Goal: Task Accomplishment & Management: Manage account settings

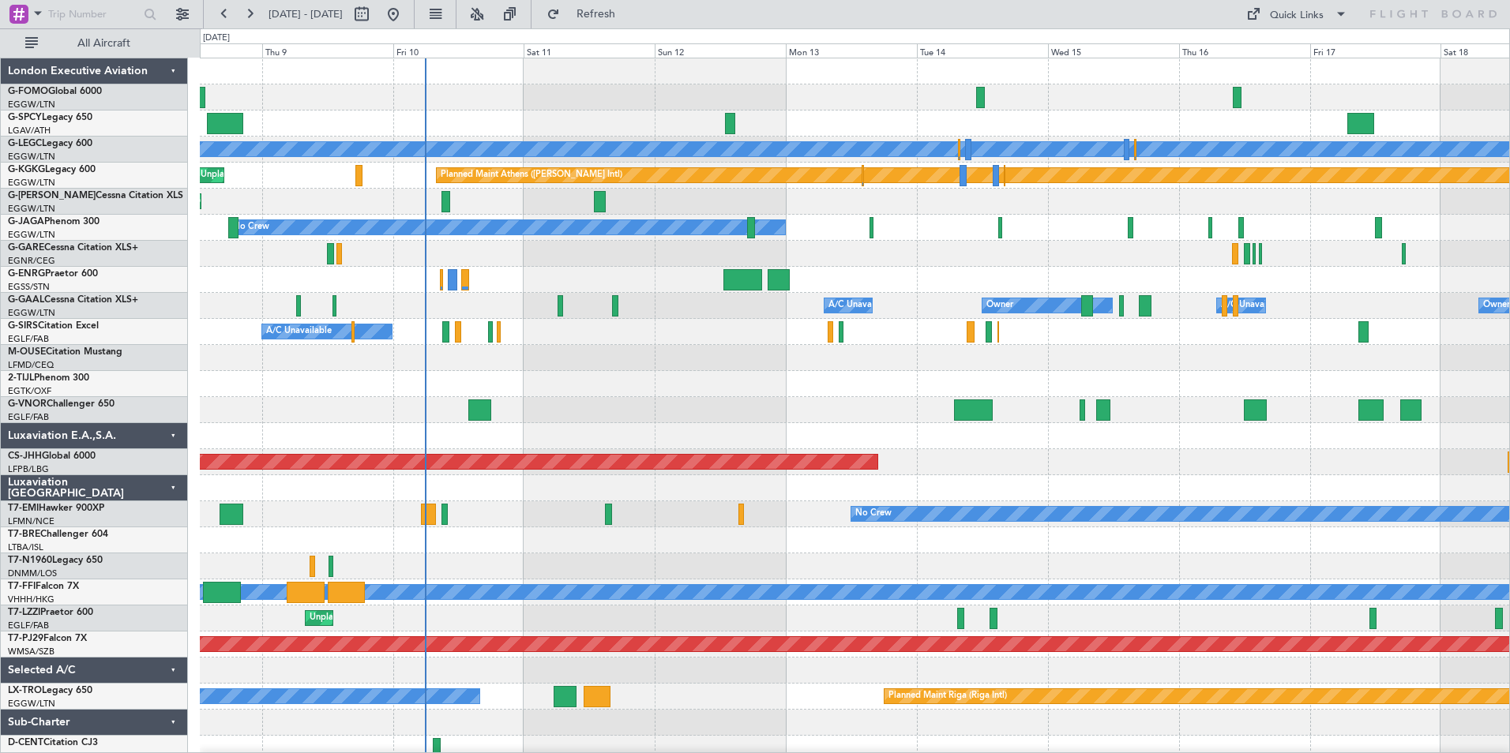
click at [533, 739] on div "Planned Maint [GEOGRAPHIC_DATA] ([GEOGRAPHIC_DATA]) A/C Unavailable [GEOGRAPHIC…" at bounding box center [854, 409] width 1309 height 703
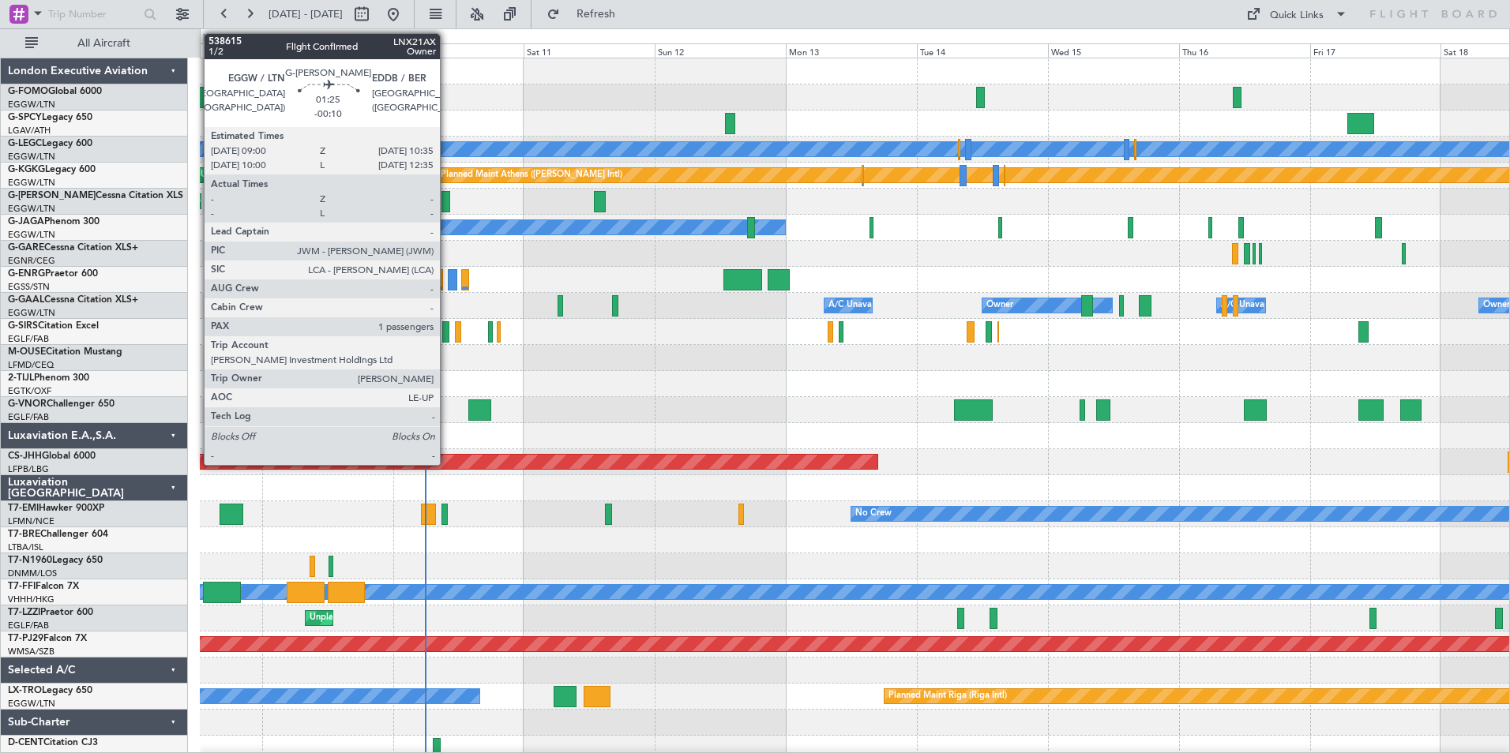
click at [447, 205] on div at bounding box center [445, 201] width 9 height 21
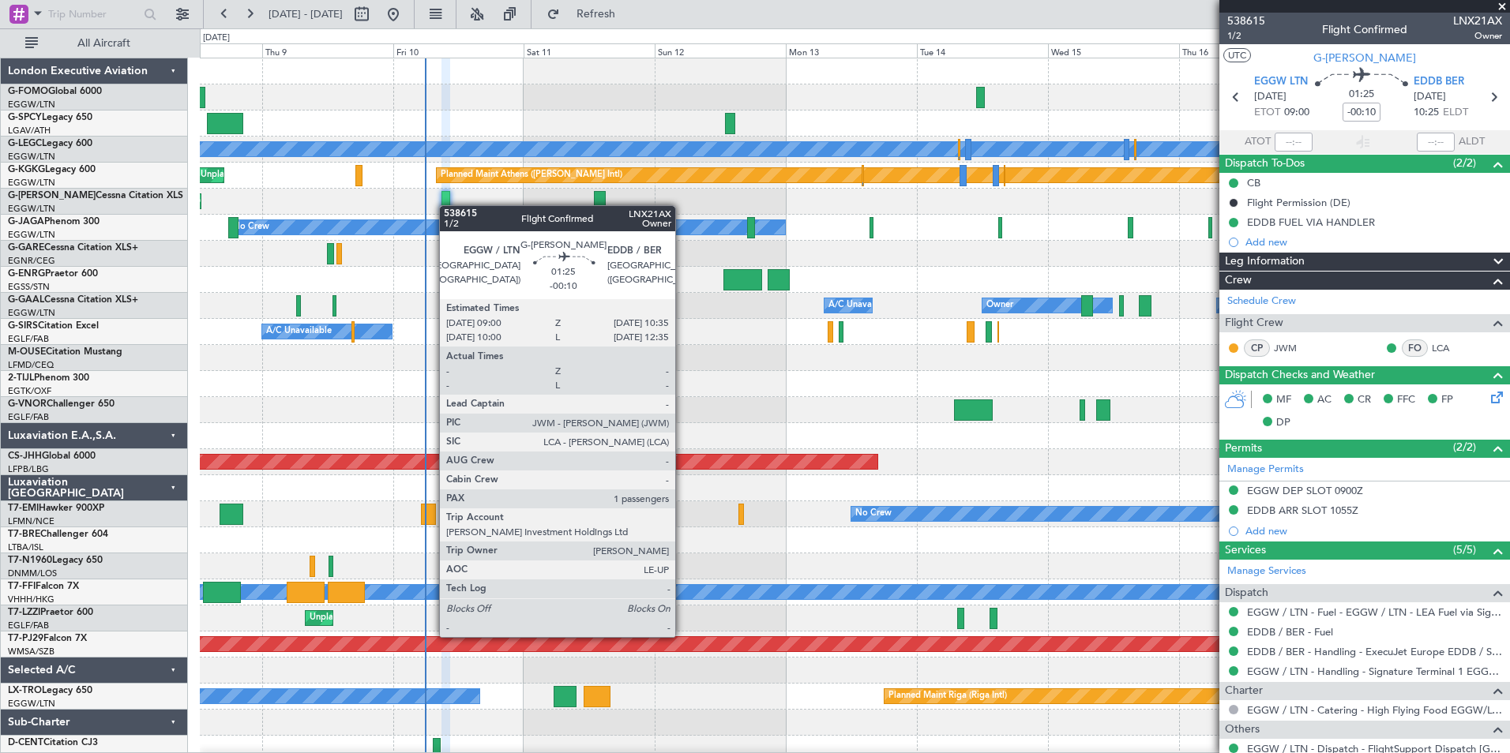
click at [447, 205] on div at bounding box center [445, 201] width 9 height 21
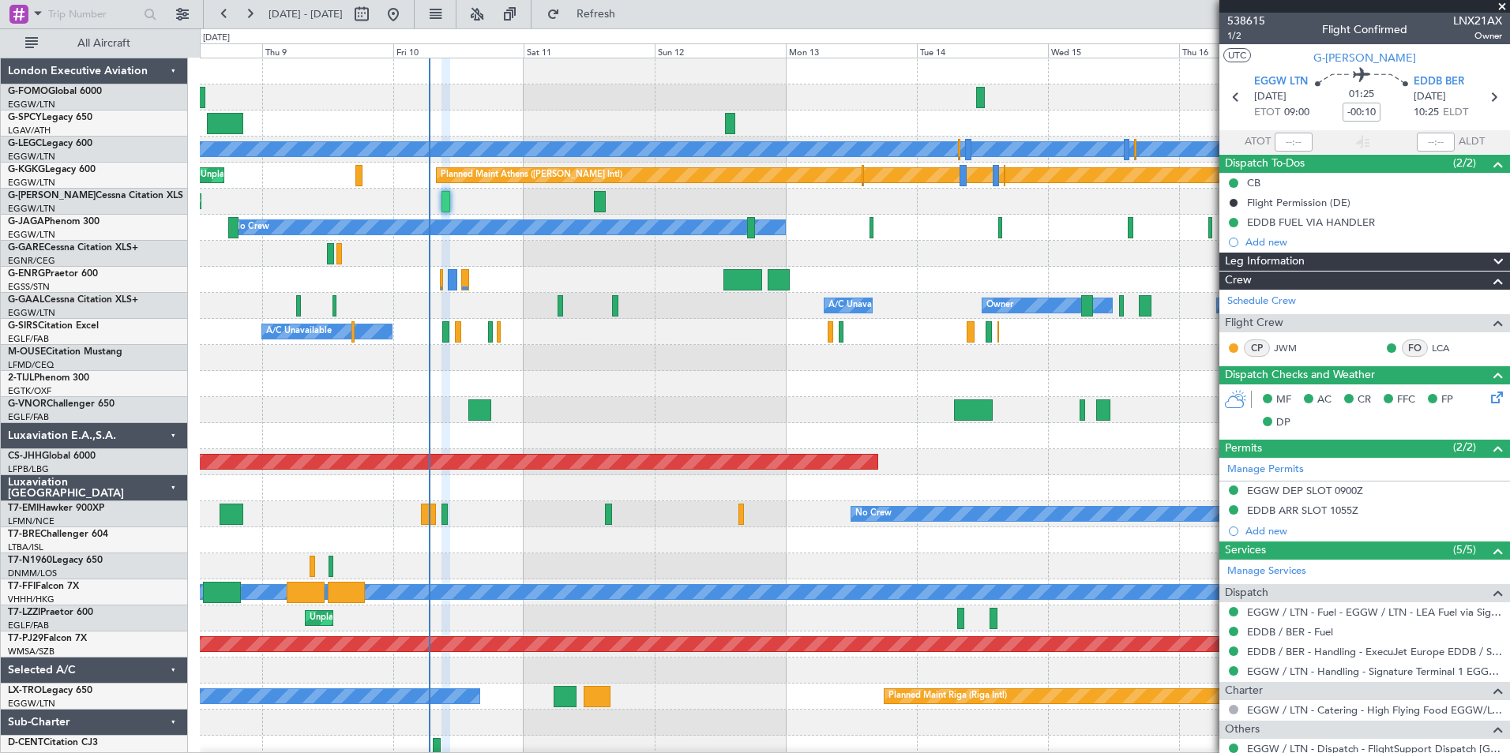
click at [799, 348] on div at bounding box center [854, 358] width 1309 height 26
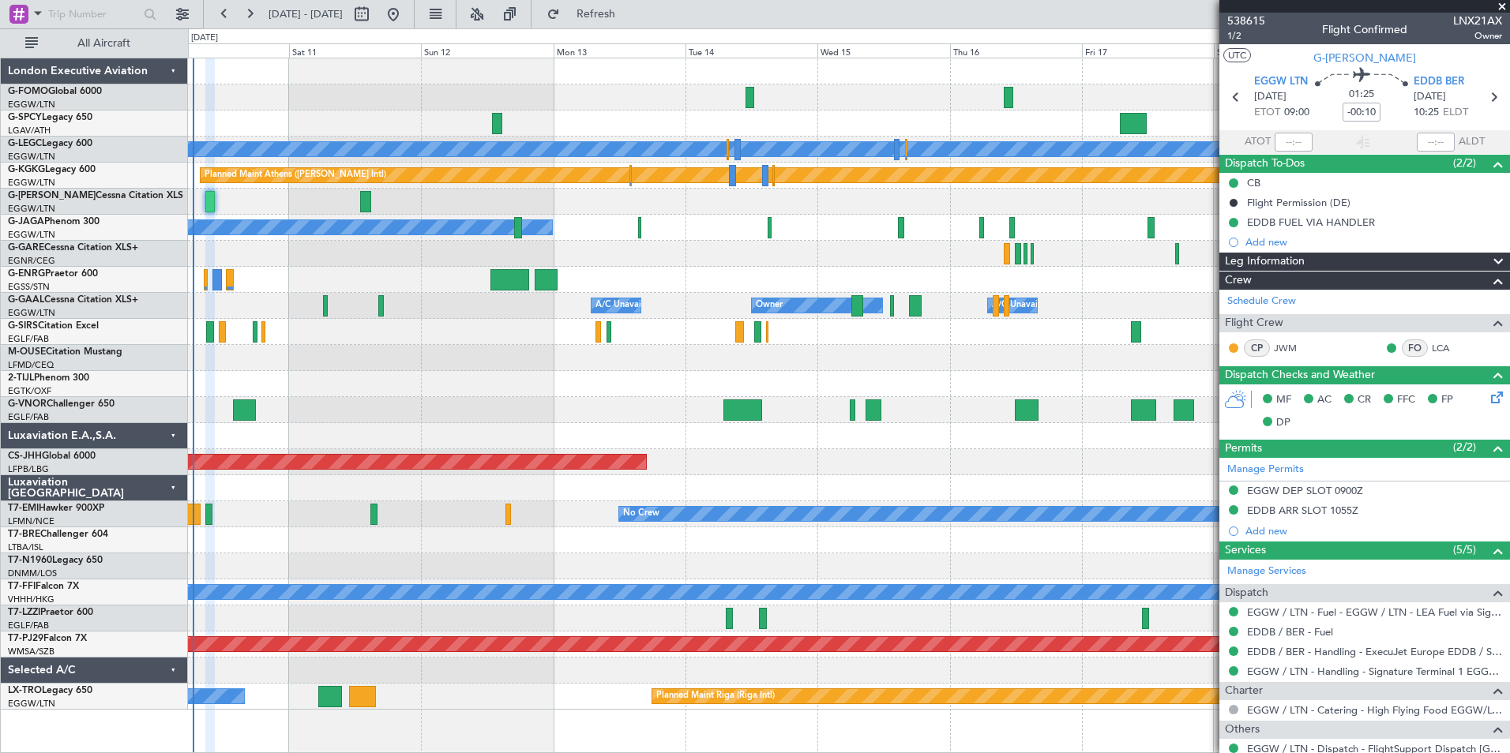
click at [574, 752] on html "[DATE] - [DATE] Refresh Quick Links All Aircraft Planned Maint [GEOGRAPHIC_DATA…" at bounding box center [755, 376] width 1510 height 753
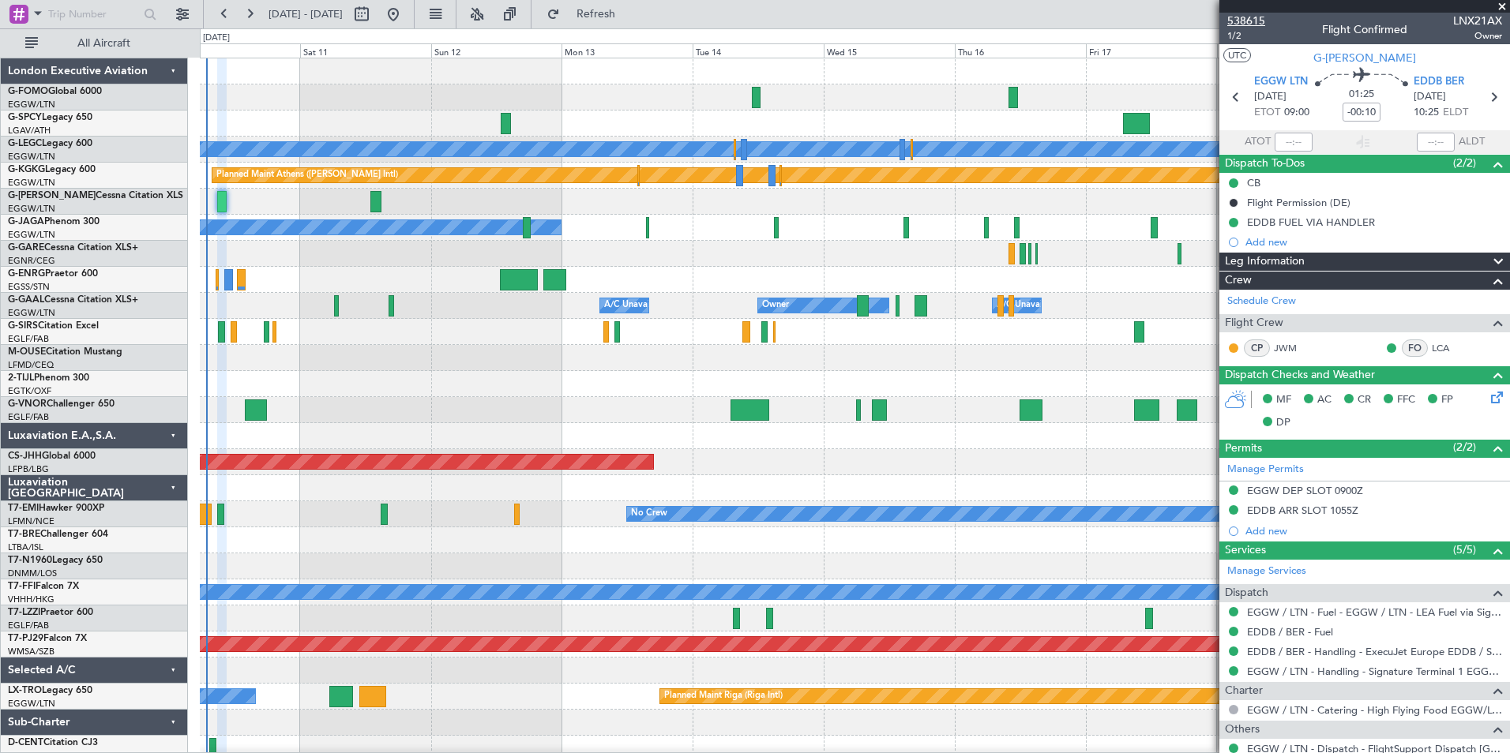
click at [1263, 17] on span "538615" at bounding box center [1246, 21] width 38 height 17
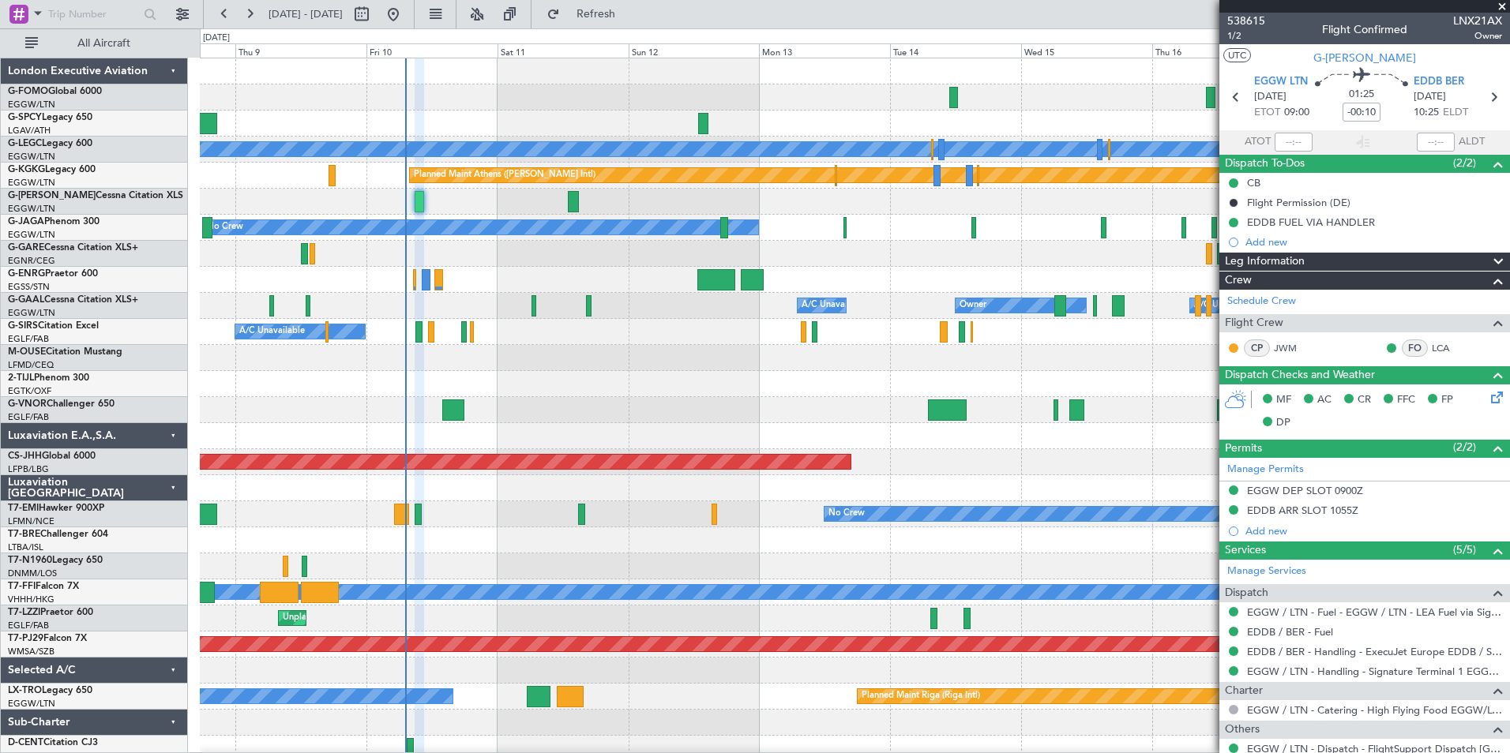
click at [570, 414] on div "Planned Maint [GEOGRAPHIC_DATA] ([GEOGRAPHIC_DATA]) A/C Unavailable [GEOGRAPHIC…" at bounding box center [854, 409] width 1309 height 703
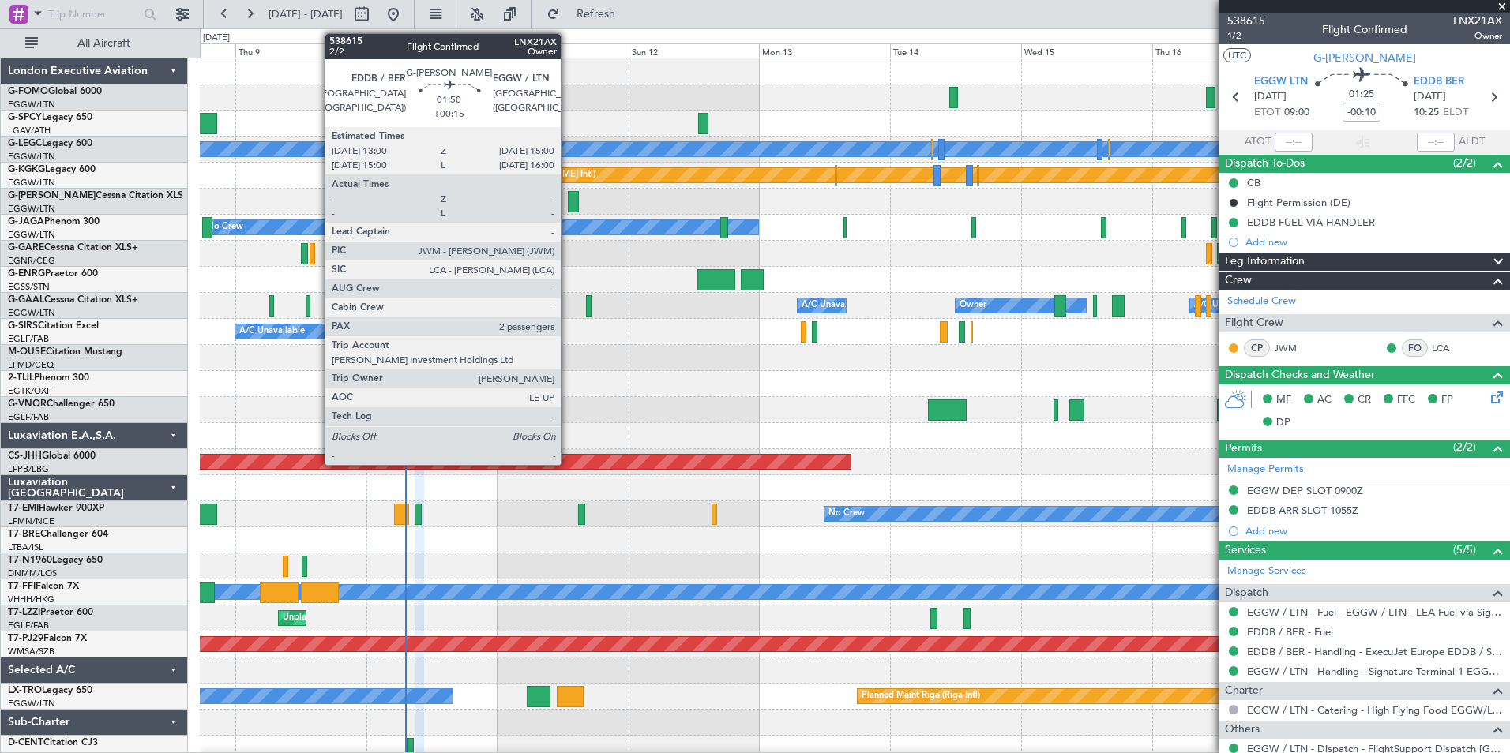
click at [568, 201] on div at bounding box center [573, 201] width 11 height 21
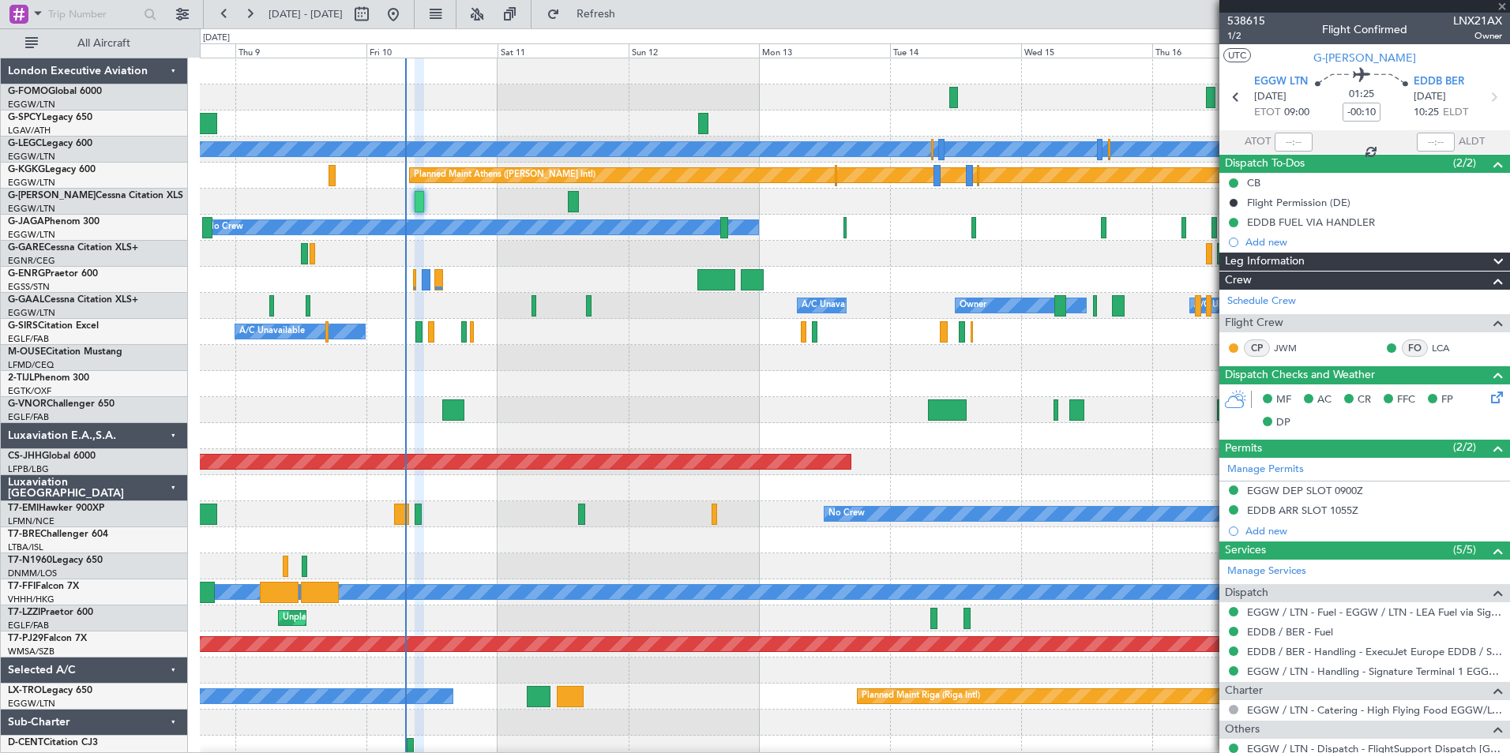
type input "+00:15"
type input "2"
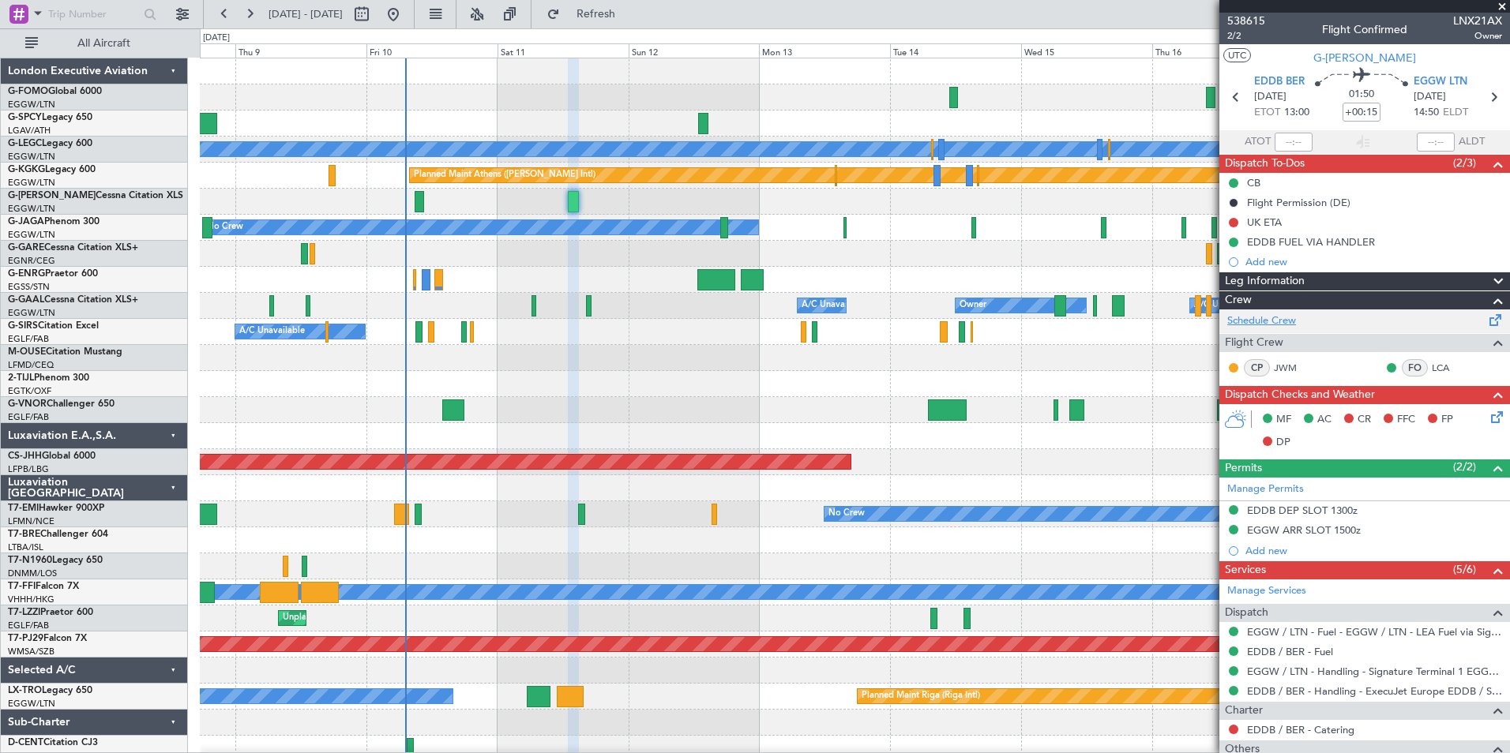
click at [1280, 325] on link "Schedule Crew" at bounding box center [1261, 321] width 69 height 16
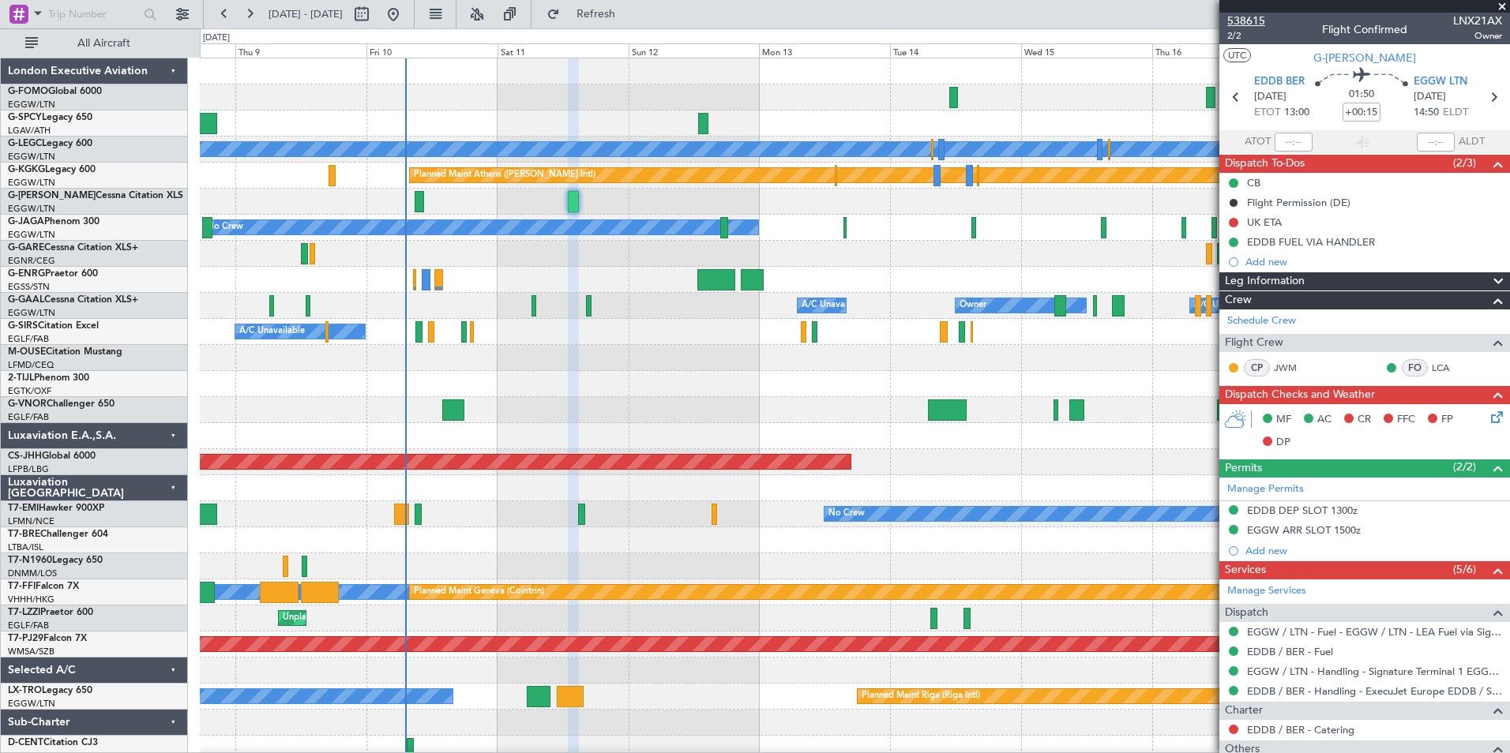
click at [1248, 20] on span "538615" at bounding box center [1246, 21] width 38 height 17
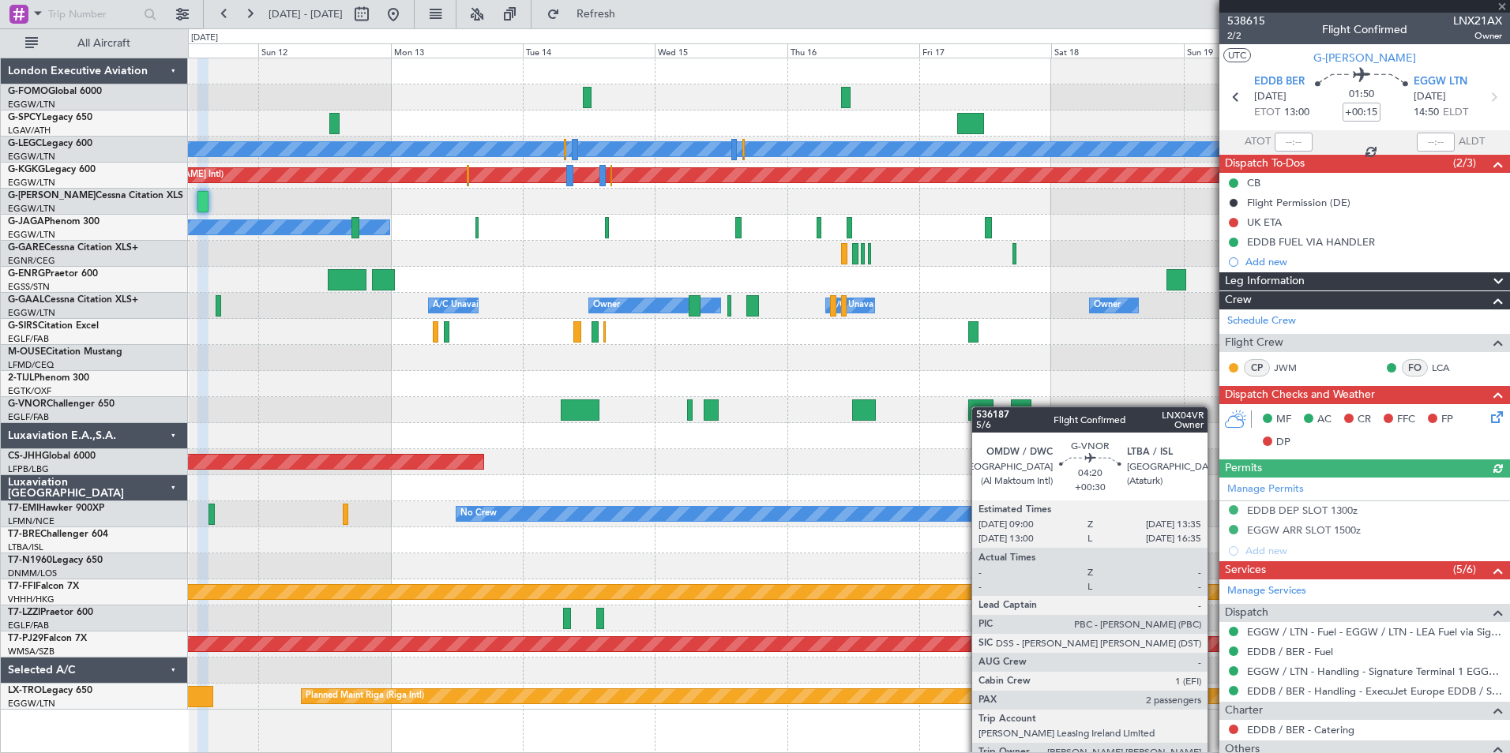
click at [982, 407] on div "Planned Maint [GEOGRAPHIC_DATA] ([GEOGRAPHIC_DATA]) A/C Unavailable [GEOGRAPHIC…" at bounding box center [848, 383] width 1321 height 651
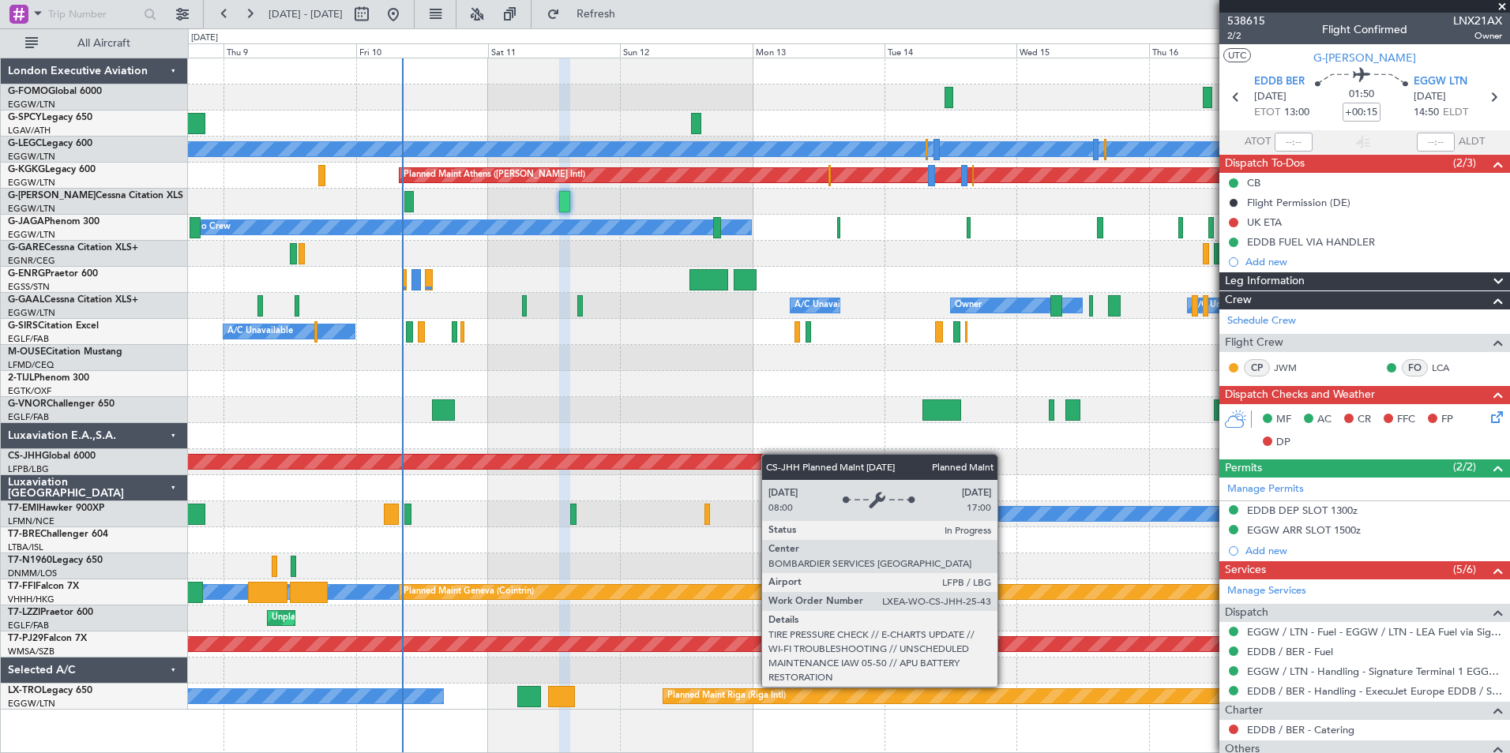
click at [770, 454] on div "Planned Maint [GEOGRAPHIC_DATA] ([GEOGRAPHIC_DATA]) A/C Unavailable [GEOGRAPHIC…" at bounding box center [848, 383] width 1321 height 651
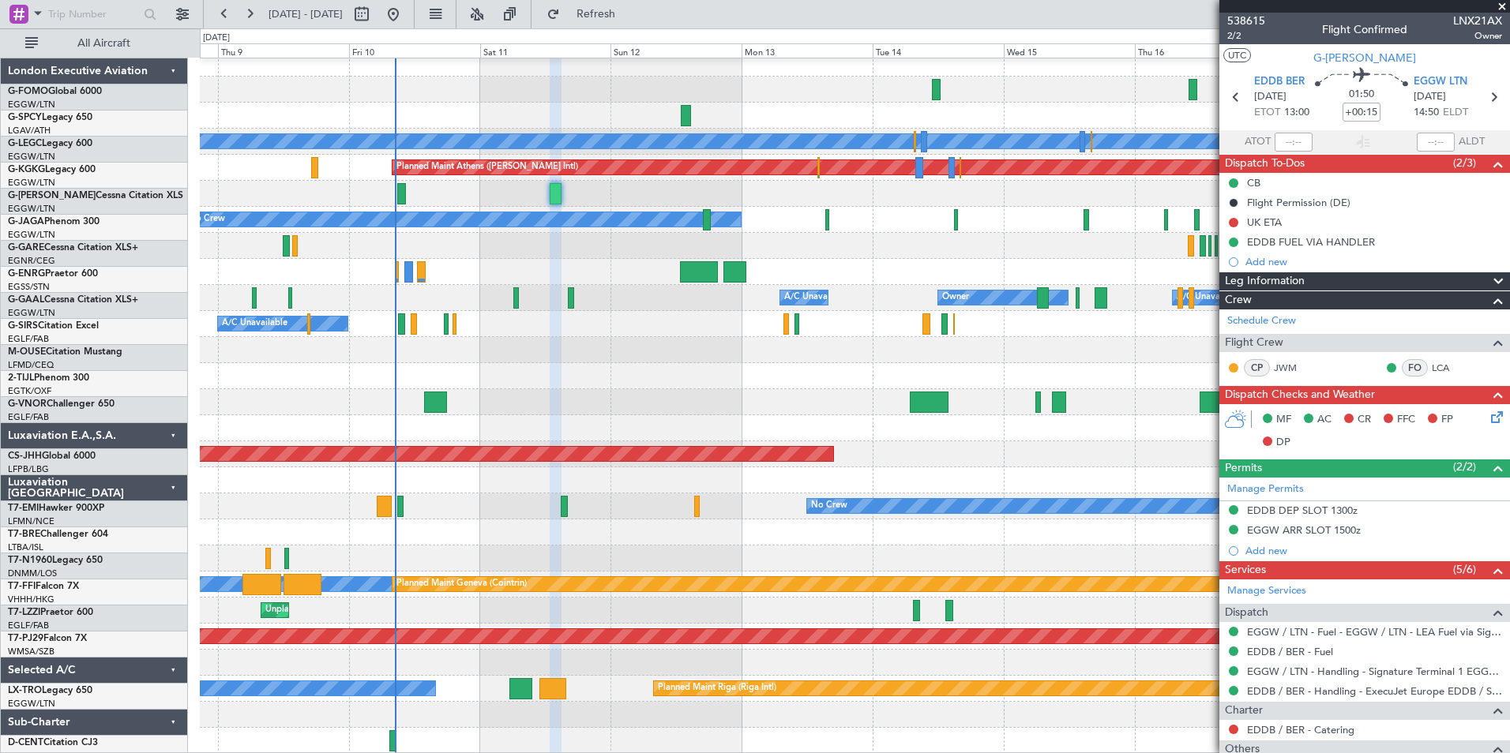
scroll to position [8, 0]
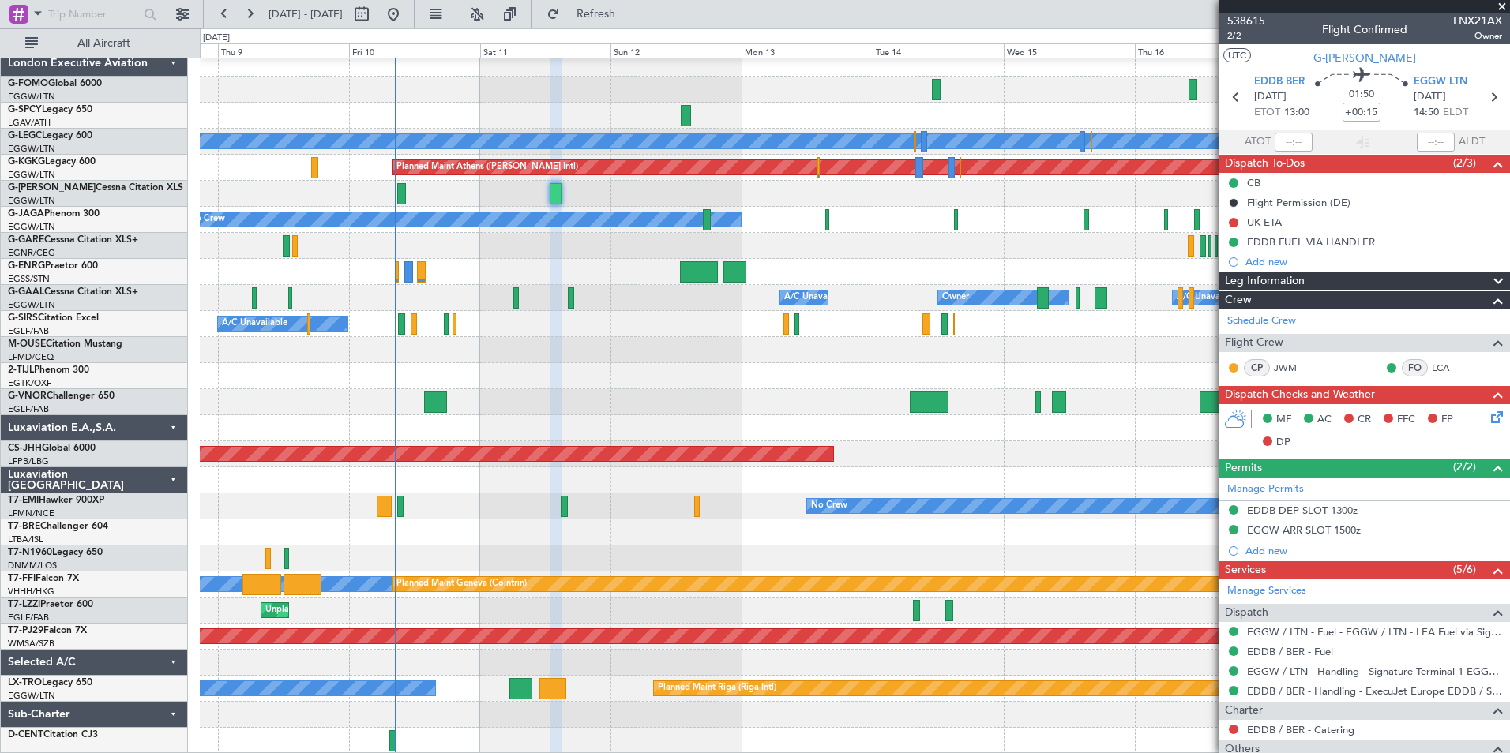
click at [475, 251] on div "Planned Maint [GEOGRAPHIC_DATA] ([GEOGRAPHIC_DATA]) A/C Unavailable [GEOGRAPHIC…" at bounding box center [854, 402] width 1309 height 703
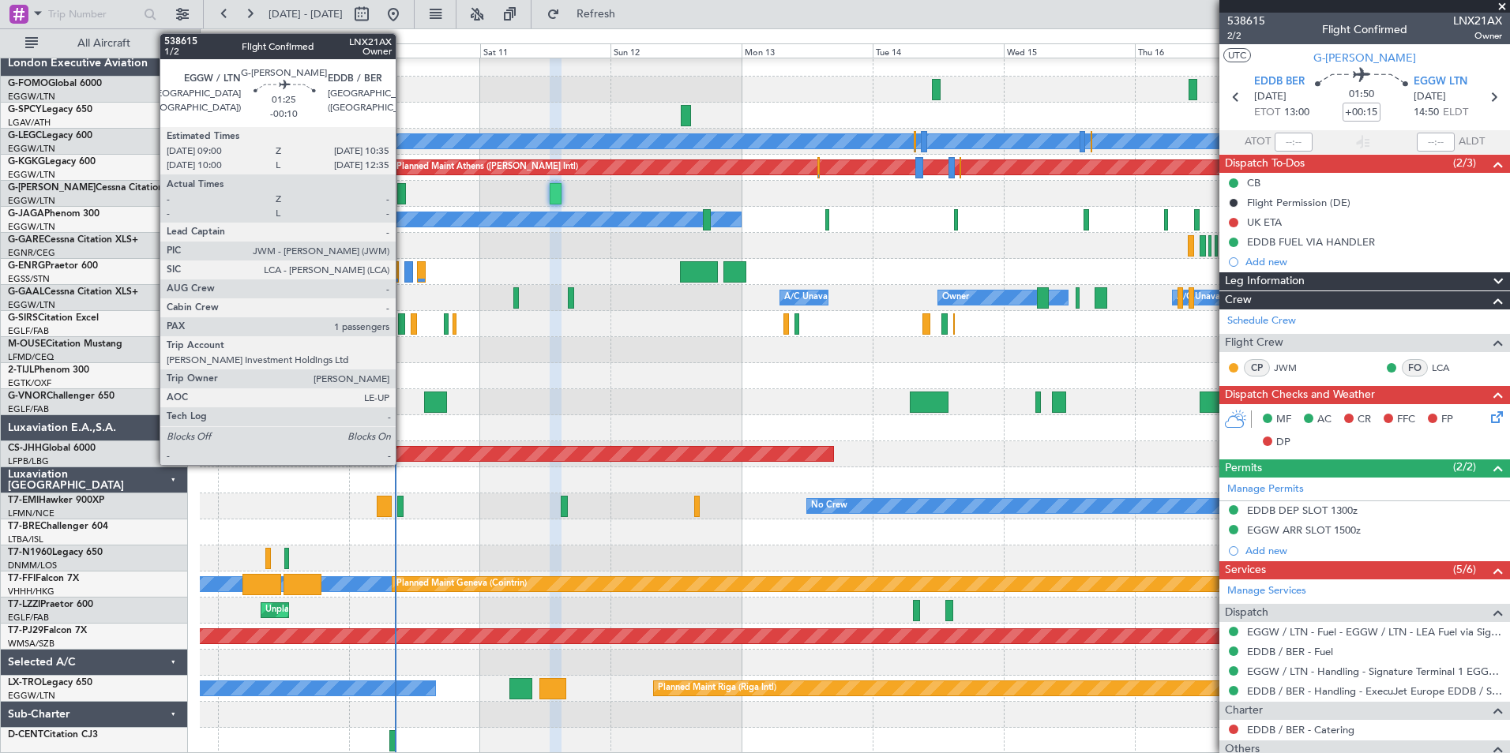
click at [403, 199] on div at bounding box center [401, 193] width 9 height 21
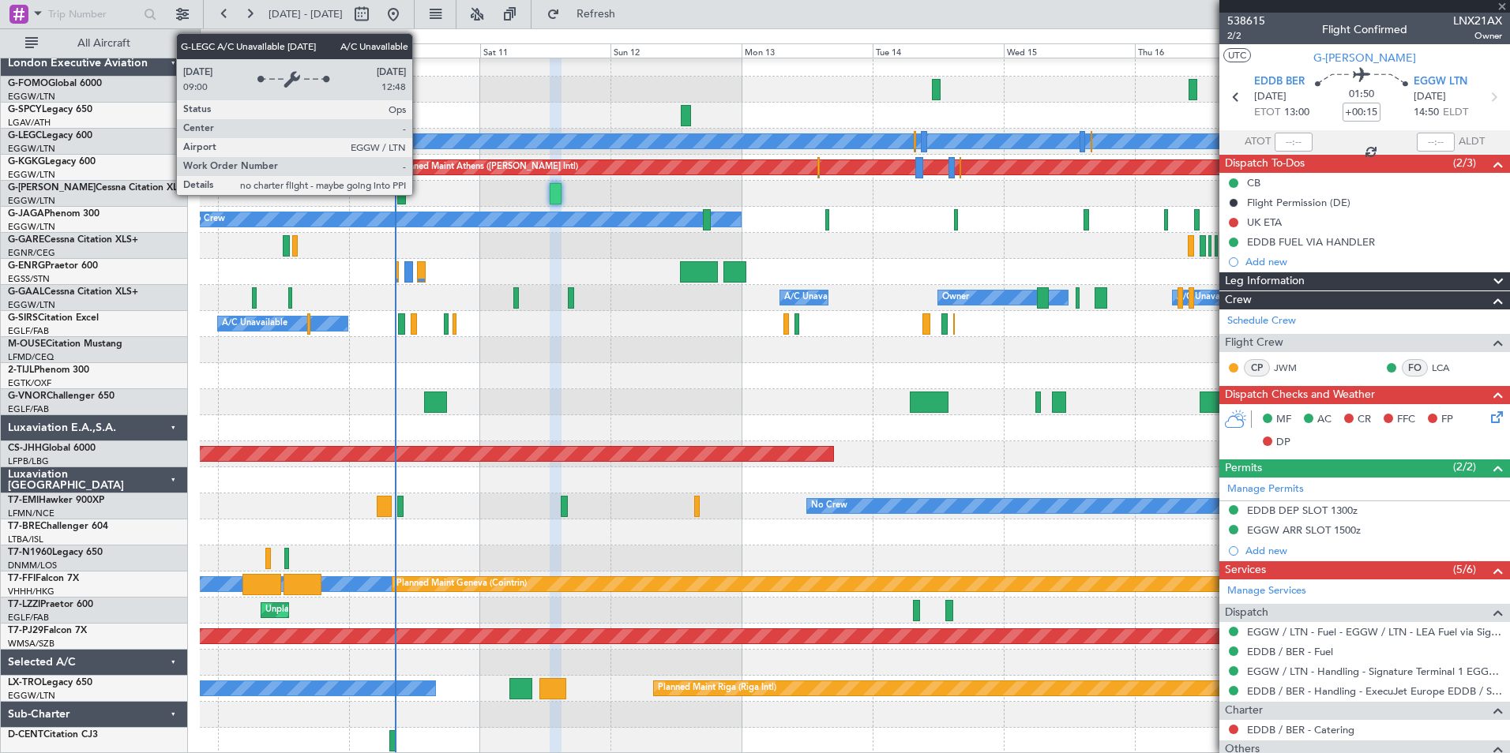
type input "-00:10"
type input "1"
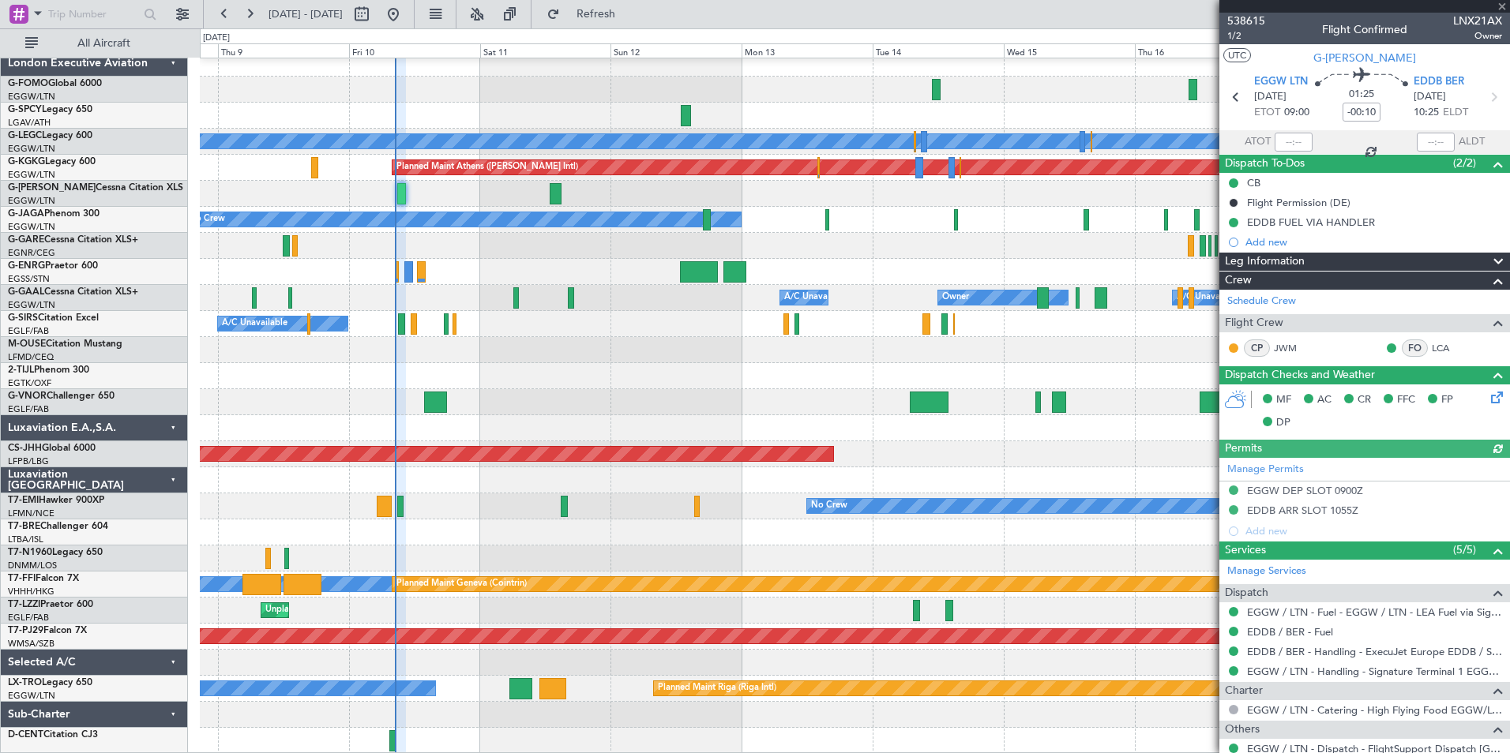
click at [448, 393] on div at bounding box center [854, 402] width 1309 height 26
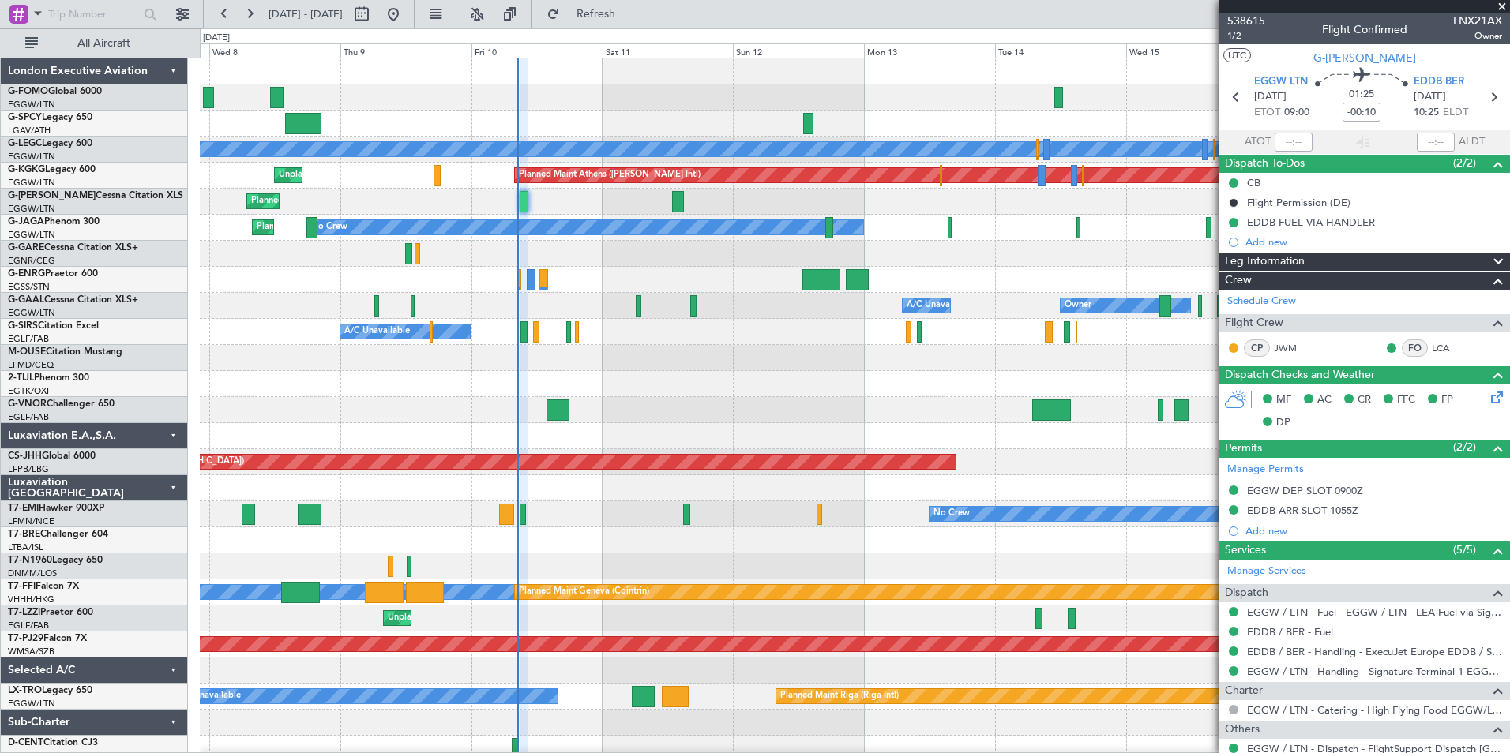
click at [583, 378] on div "Planned Maint [GEOGRAPHIC_DATA] ([GEOGRAPHIC_DATA]) A/C Unavailable [GEOGRAPHIC…" at bounding box center [854, 409] width 1309 height 703
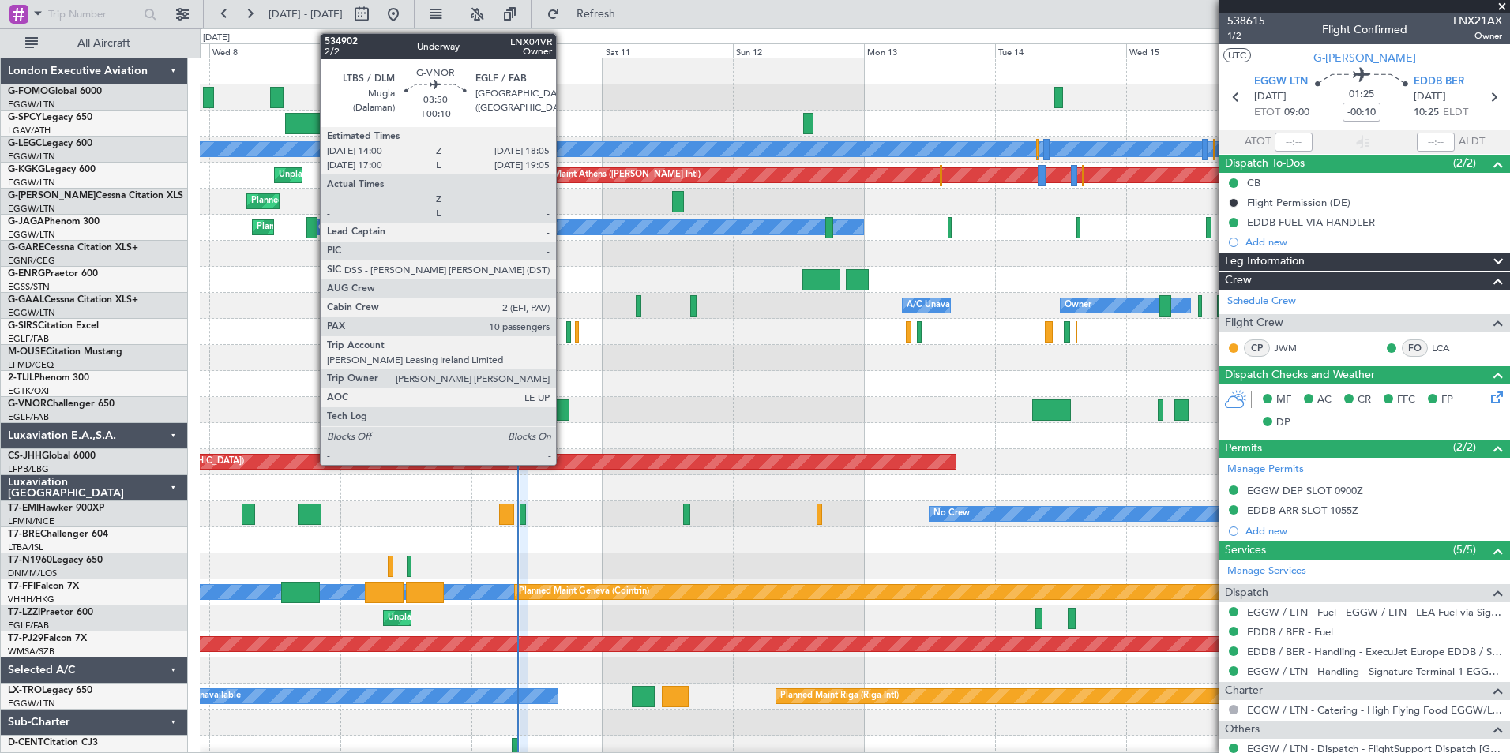
click at [563, 412] on div at bounding box center [557, 410] width 23 height 21
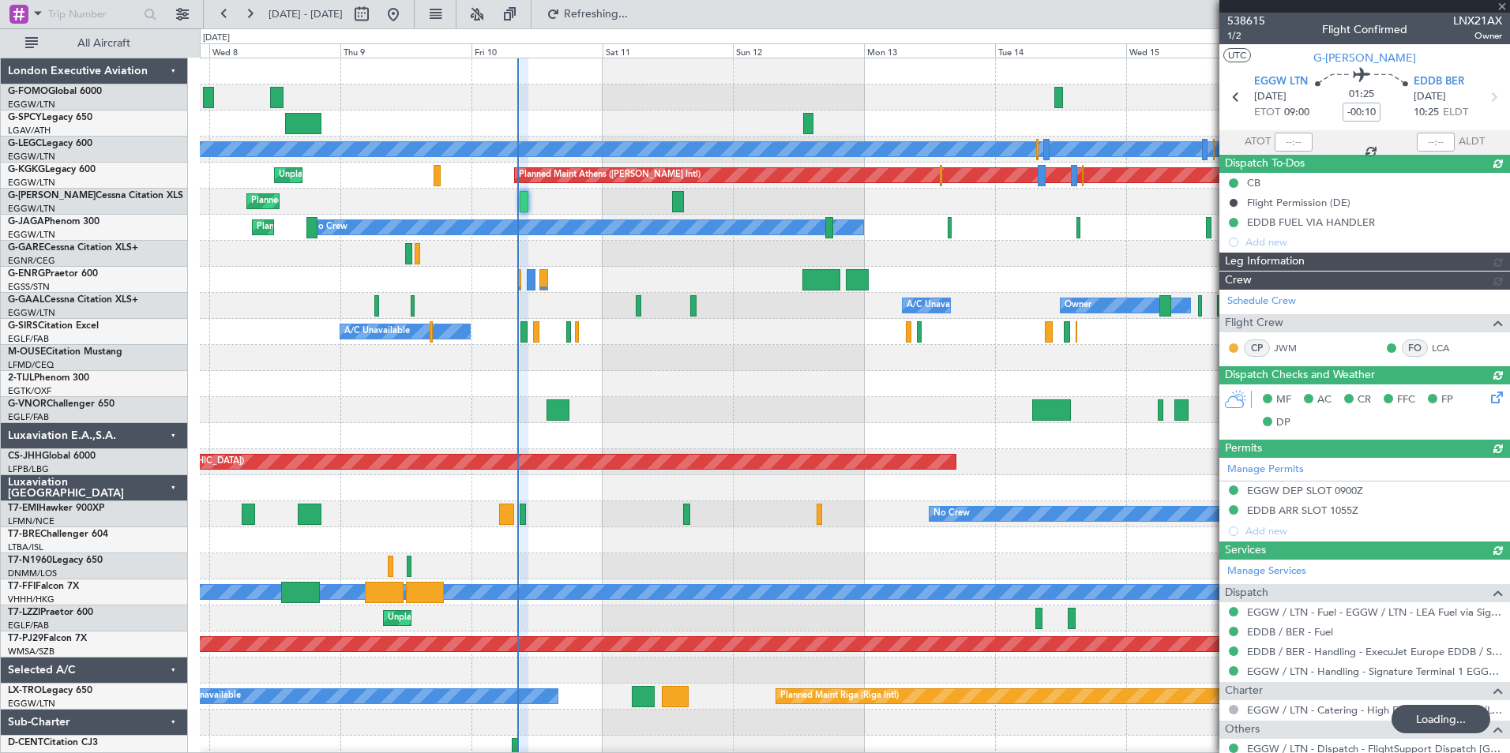
type input "+00:10"
type input "10"
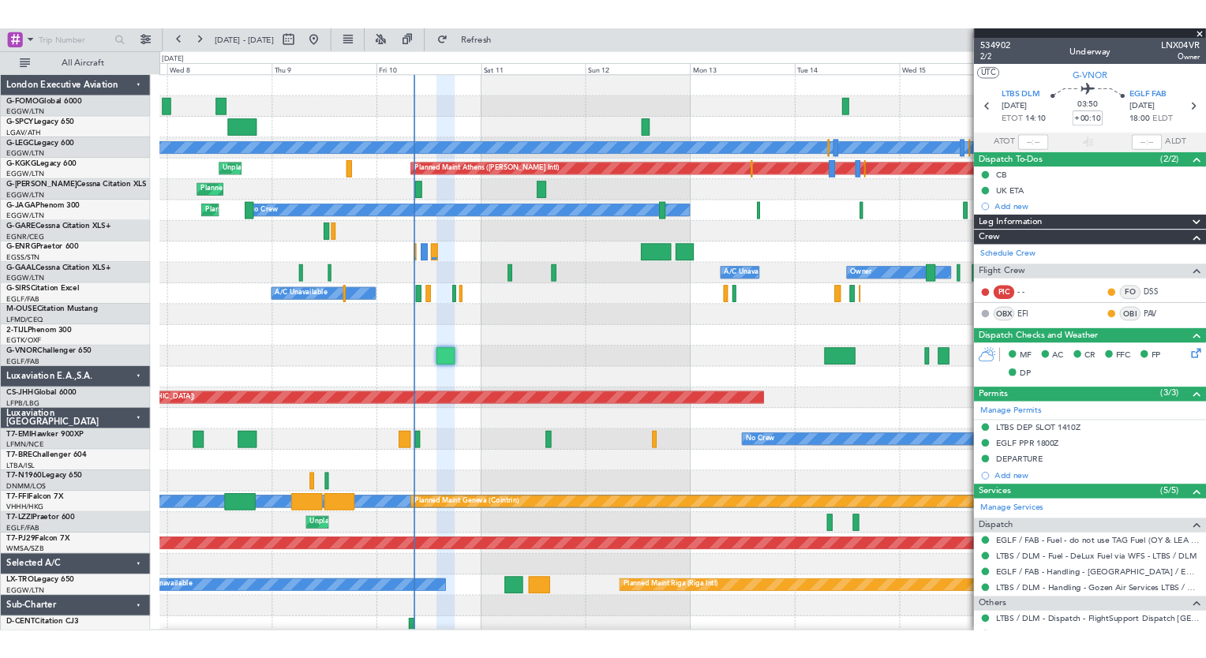
scroll to position [8, 0]
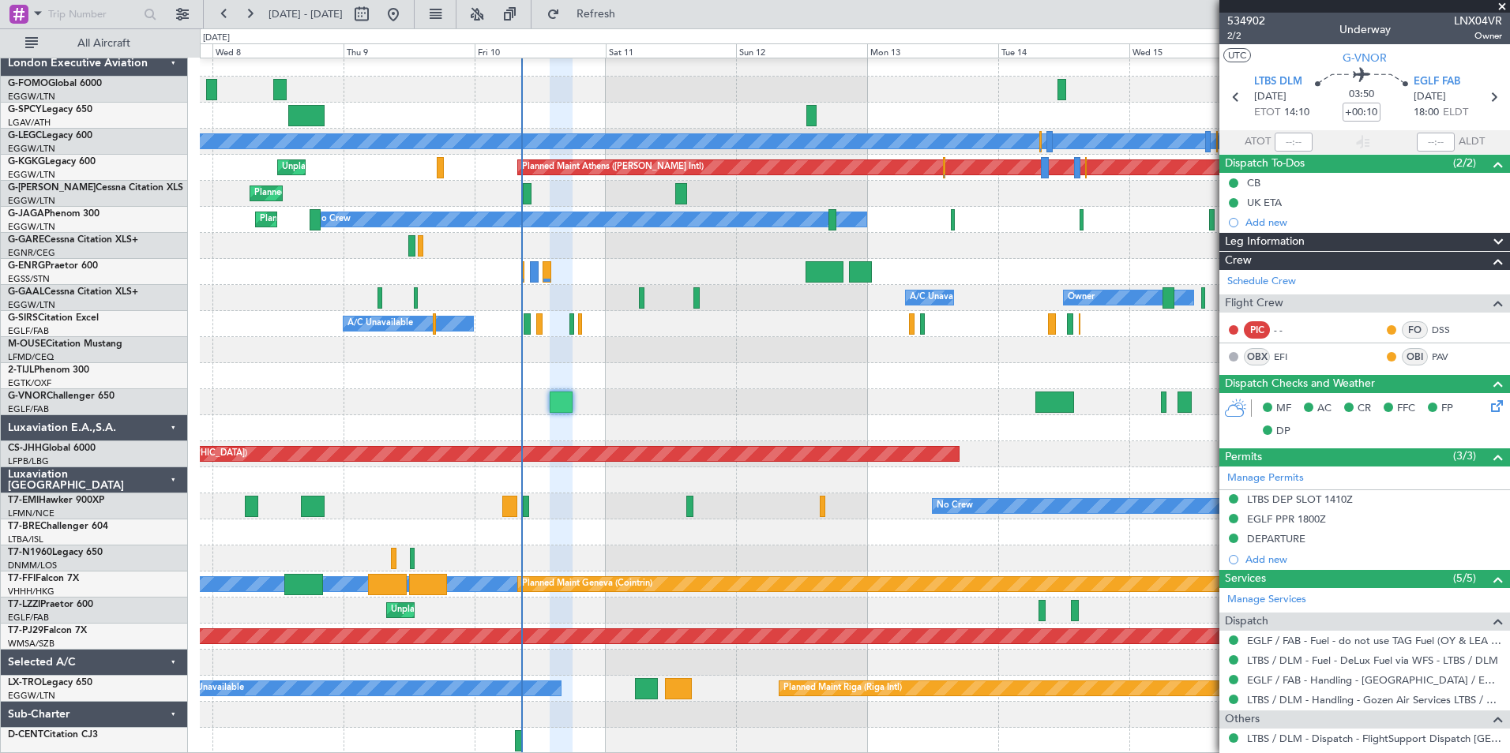
click at [563, 474] on div "Planned Maint [GEOGRAPHIC_DATA] ([GEOGRAPHIC_DATA]) A/C Unavailable [GEOGRAPHIC…" at bounding box center [854, 402] width 1309 height 703
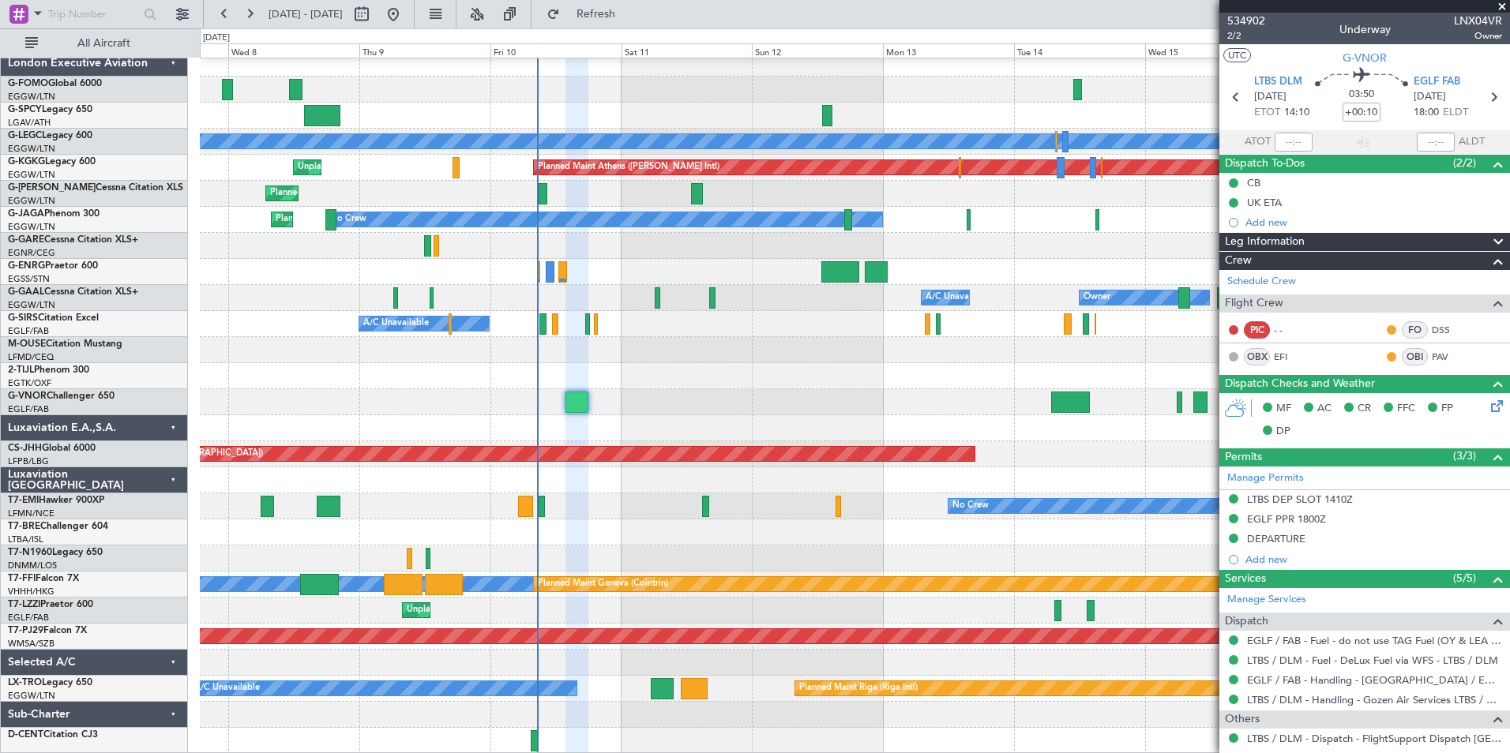
click at [558, 441] on div "Planned Maint [GEOGRAPHIC_DATA] ([GEOGRAPHIC_DATA]) A/C Unavailable [GEOGRAPHIC…" at bounding box center [854, 402] width 1309 height 703
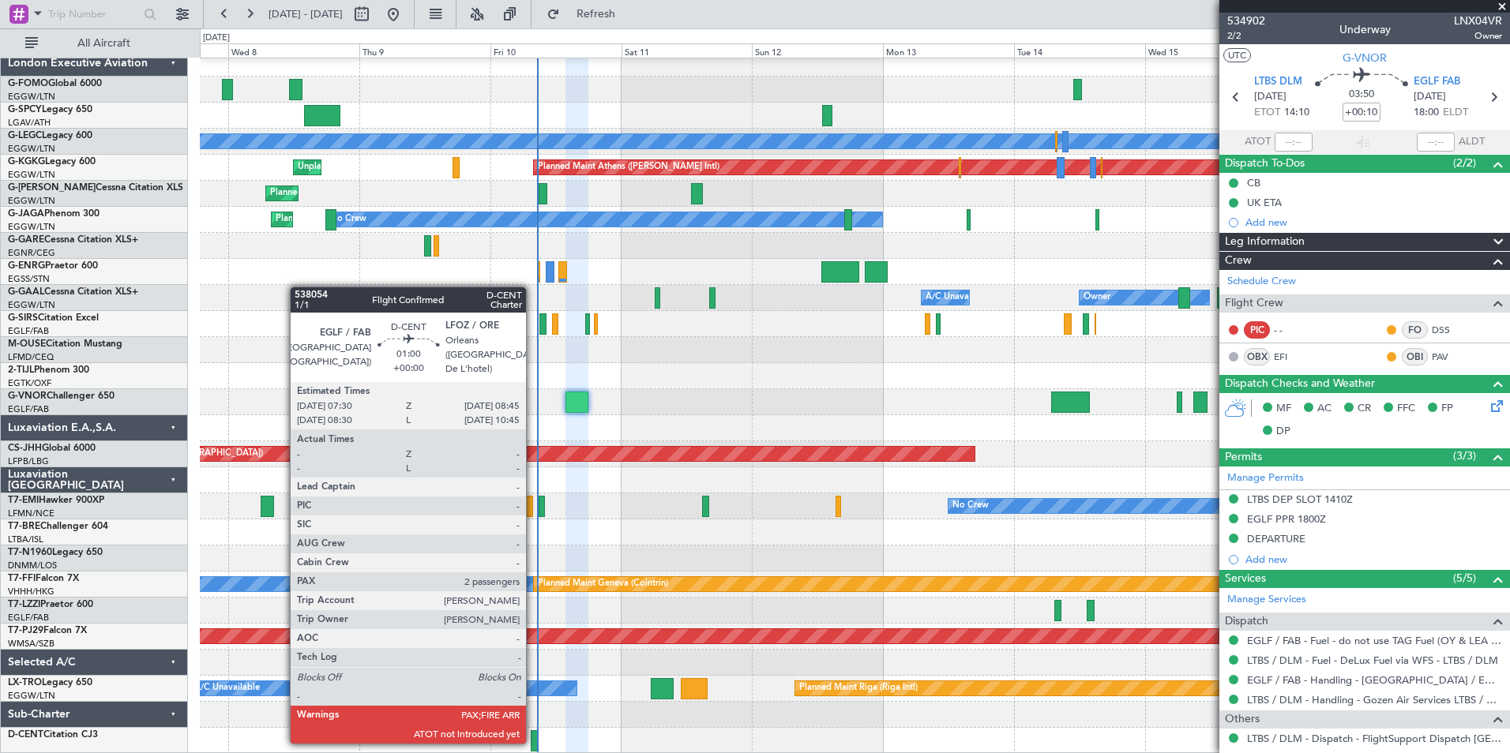
click at [533, 742] on div at bounding box center [534, 740] width 7 height 21
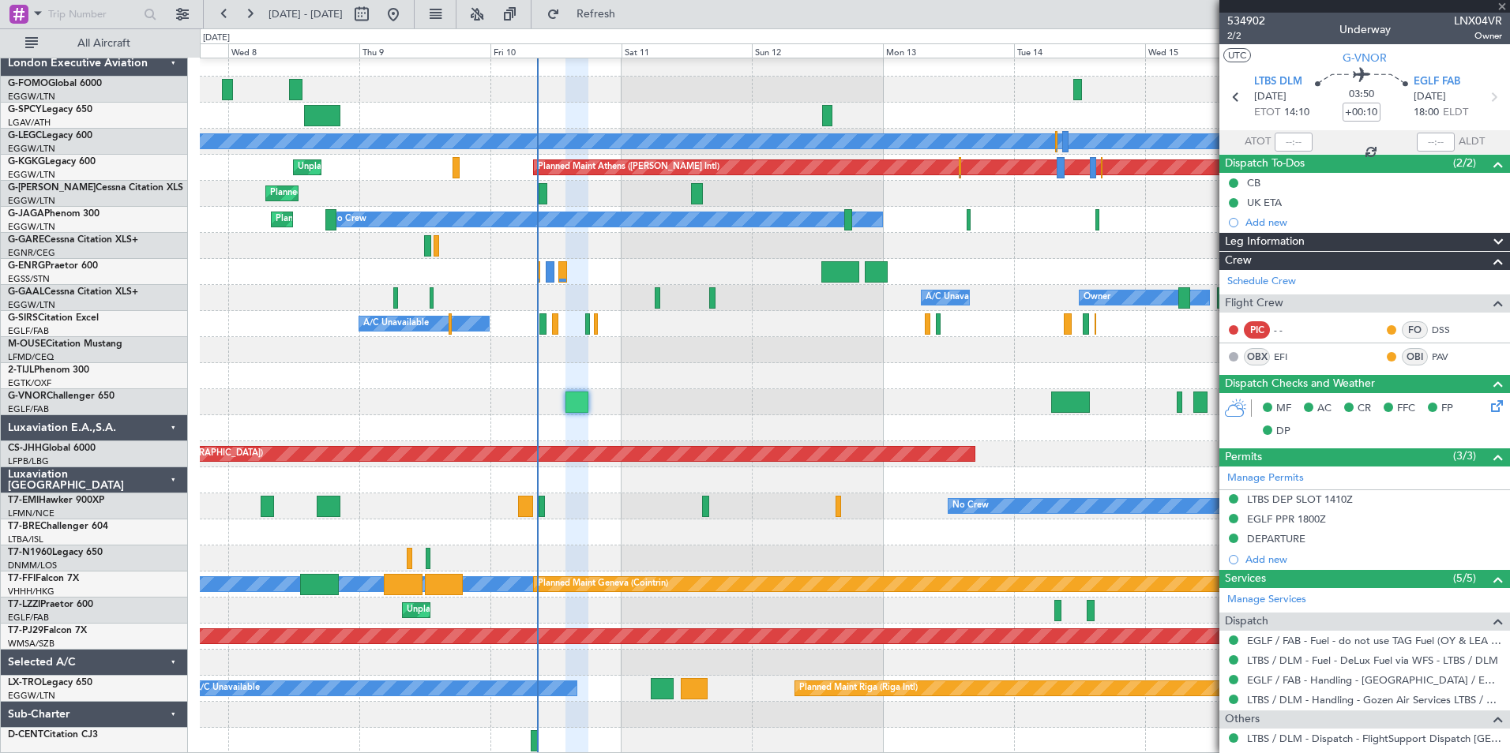
type input "2"
